Goal: Task Accomplishment & Management: Manage account settings

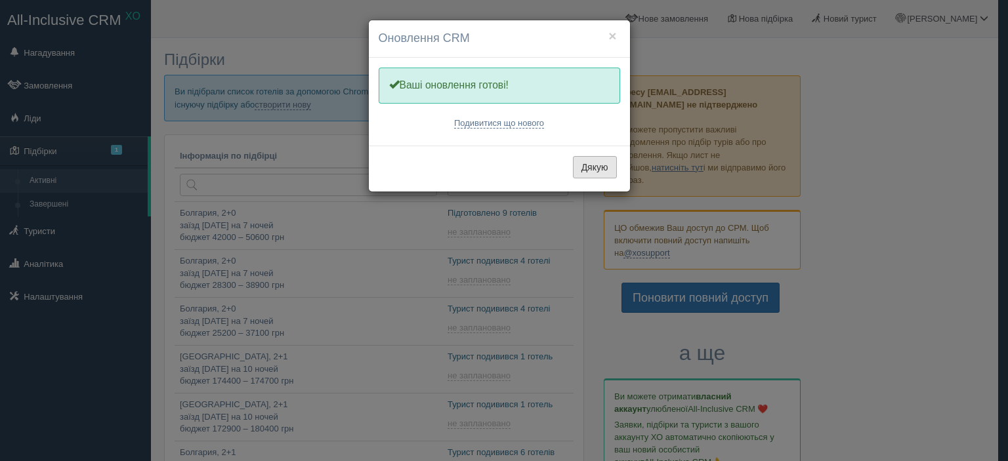
click at [590, 165] on button "Дякую" at bounding box center [595, 167] width 44 height 22
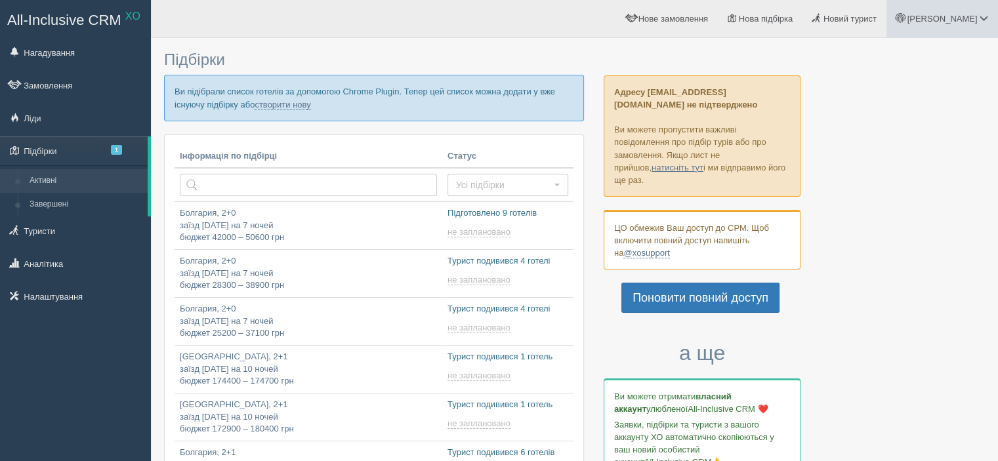
click at [966, 22] on span "[PERSON_NAME]" at bounding box center [941, 19] width 70 height 10
click at [912, 56] on span "Мій профіль" at bounding box center [905, 58] width 49 height 10
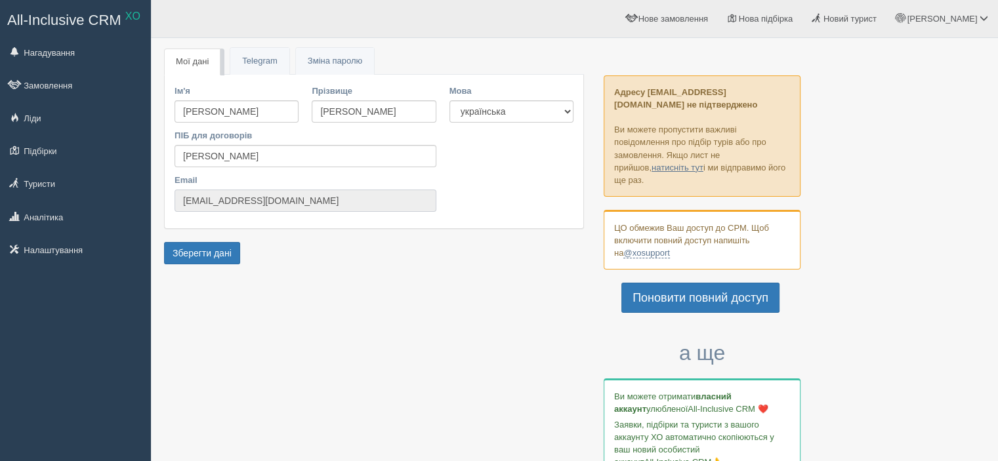
drag, startPoint x: 330, startPoint y: 197, endPoint x: 155, endPoint y: 187, distance: 175.4
click at [631, 248] on link "@xosupport" at bounding box center [646, 253] width 46 height 10
click at [682, 289] on link "Поновити повний доступ" at bounding box center [700, 298] width 158 height 30
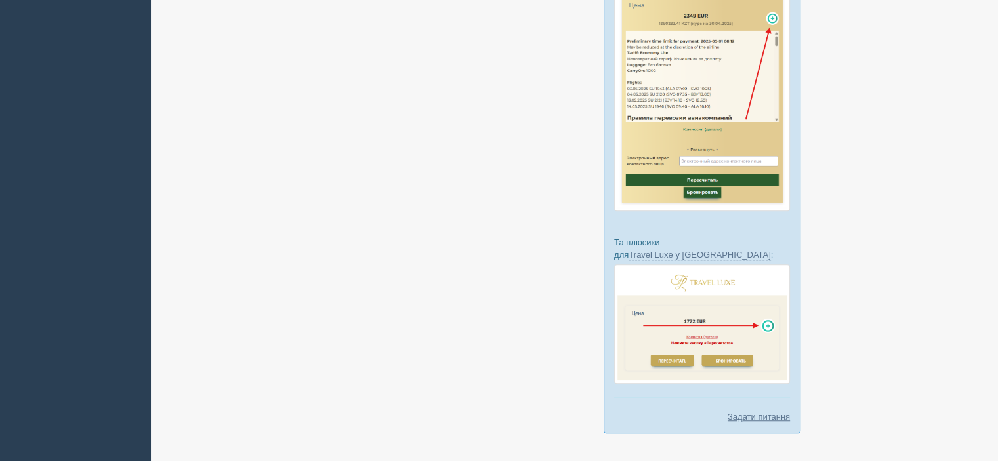
scroll to position [873, 0]
